Goal: Task Accomplishment & Management: Complete application form

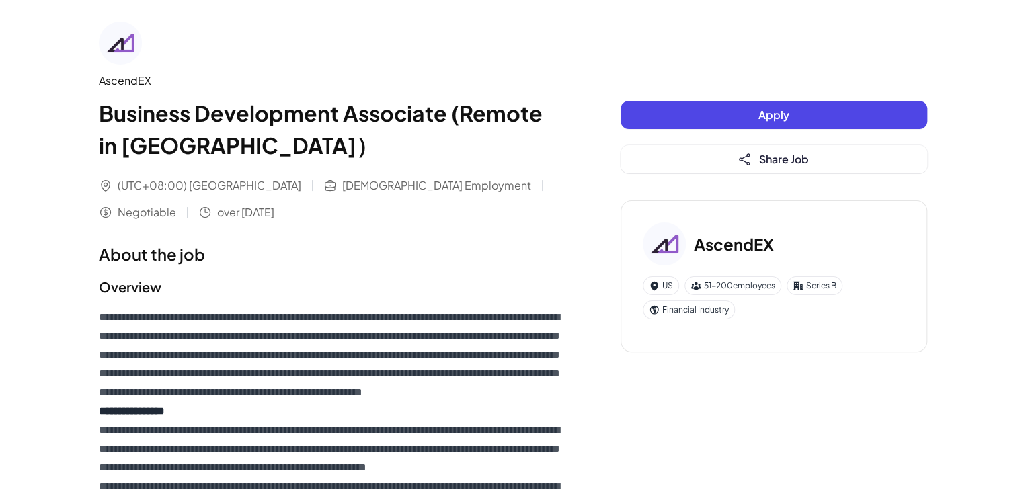
click at [691, 114] on button "Apply" at bounding box center [773, 115] width 306 height 28
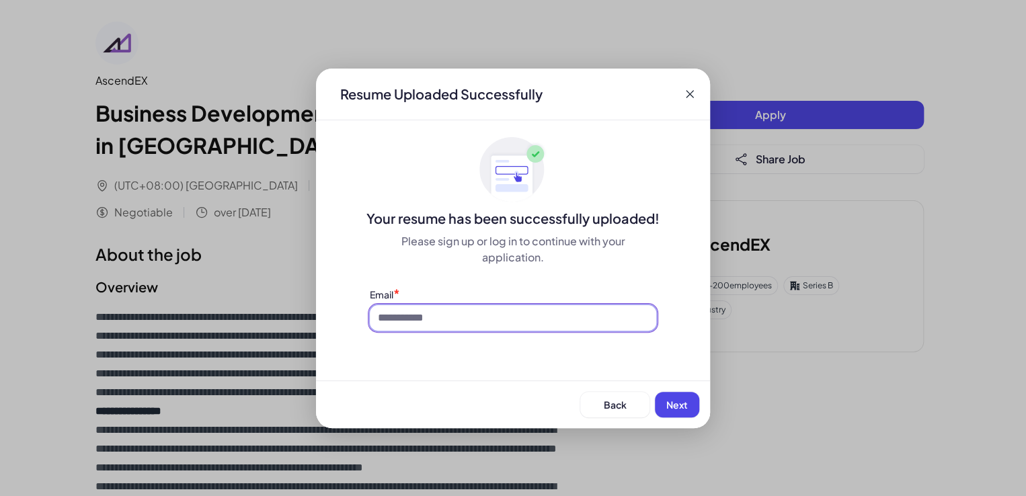
click at [487, 317] on input at bounding box center [513, 318] width 286 height 26
type input "**********"
click at [671, 401] on span "Next" at bounding box center [677, 405] width 22 height 12
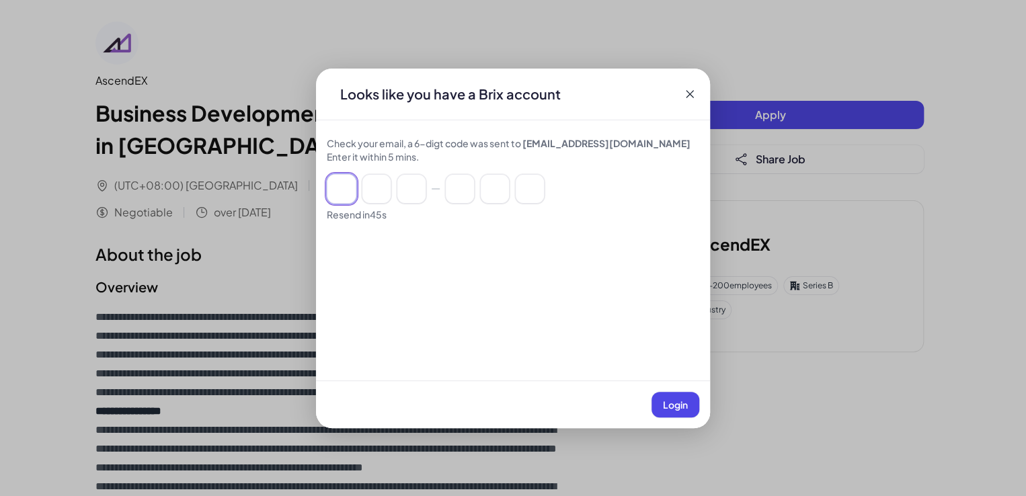
click at [344, 179] on input at bounding box center [342, 189] width 30 height 30
type input "*"
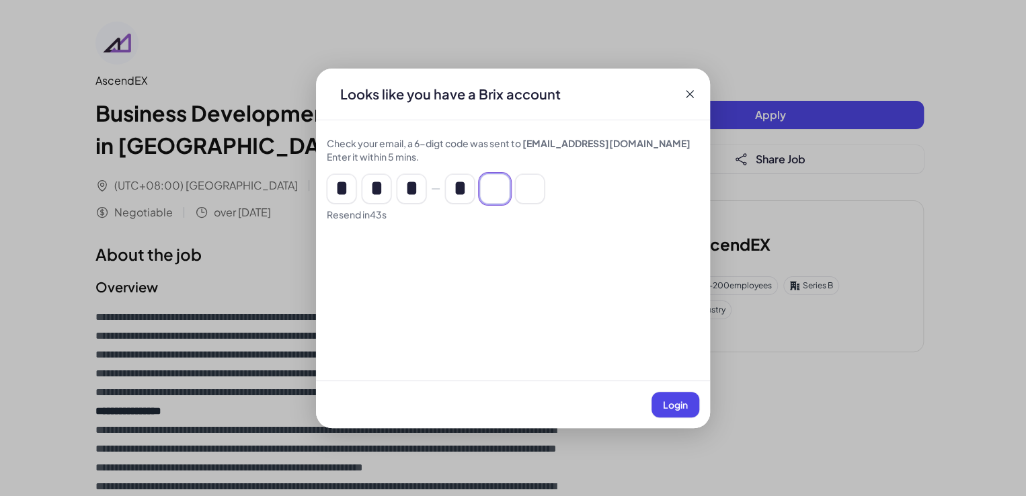
type input "*"
click at [653, 394] on button "Login" at bounding box center [675, 405] width 48 height 26
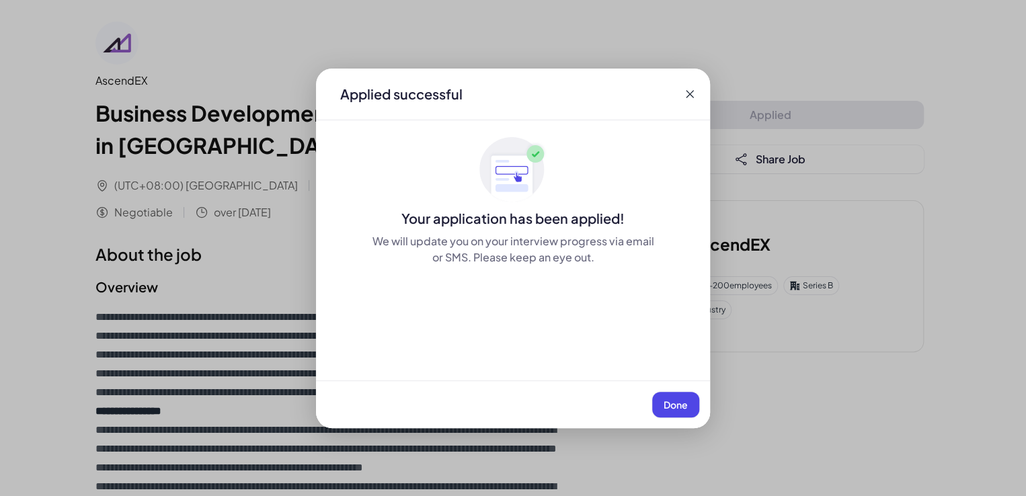
click at [676, 401] on span "Done" at bounding box center [675, 405] width 24 height 12
